Goal: Task Accomplishment & Management: Manage account settings

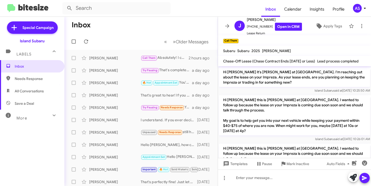
scroll to position [686, 0]
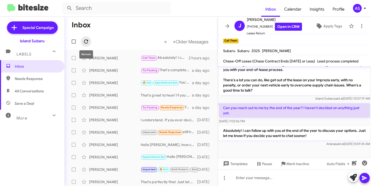
click at [90, 41] on span at bounding box center [86, 41] width 10 height 6
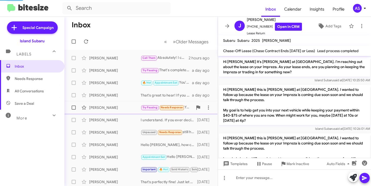
scroll to position [675, 0]
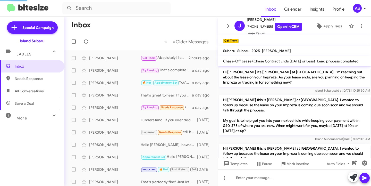
scroll to position [675, 0]
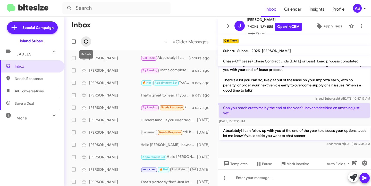
click at [87, 42] on icon at bounding box center [86, 41] width 6 height 6
